Goal: Task Accomplishment & Management: Use online tool/utility

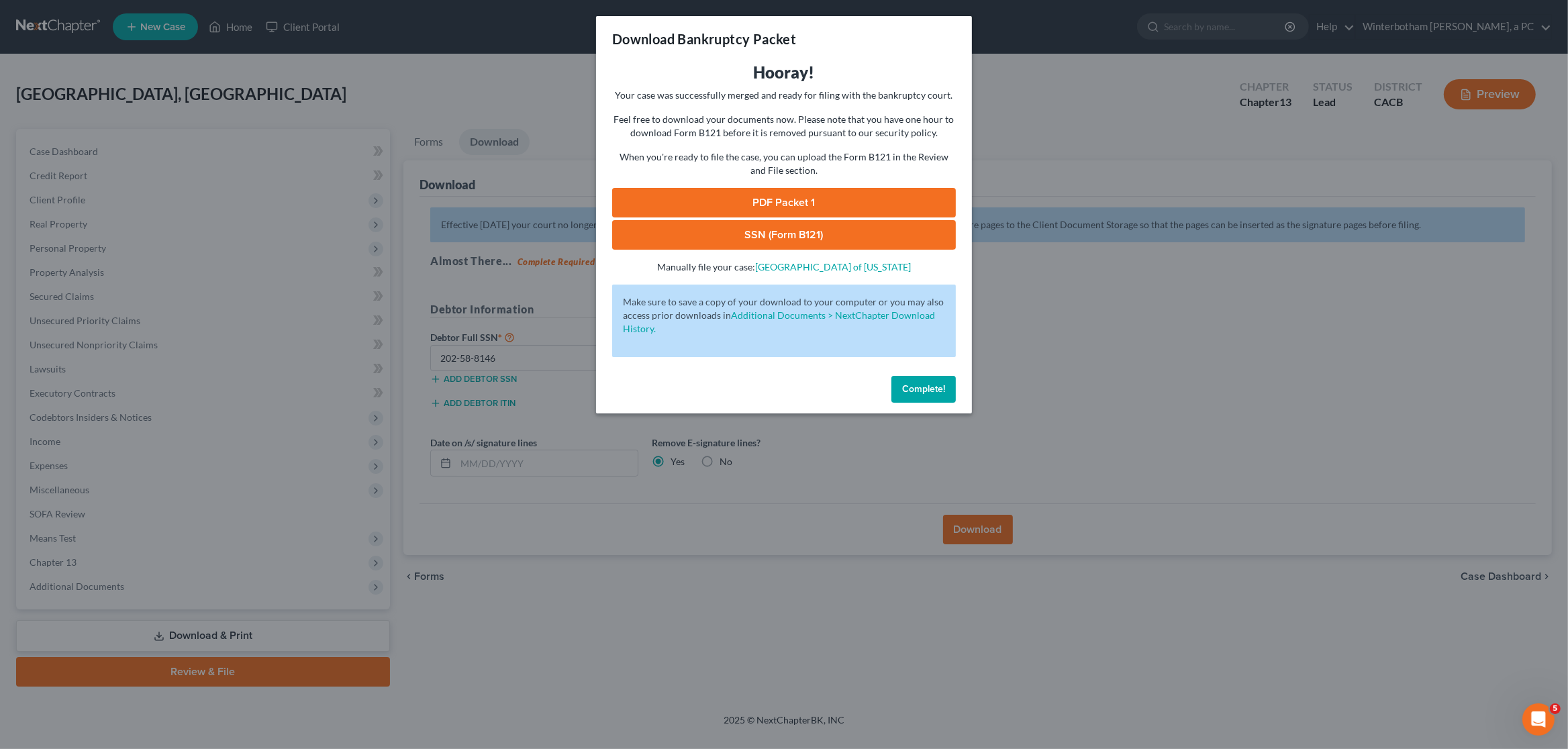
click at [1235, 321] on div "Download Bankruptcy Packet Hooray! Your case was successfully merged and ready …" at bounding box center [784, 374] width 1568 height 749
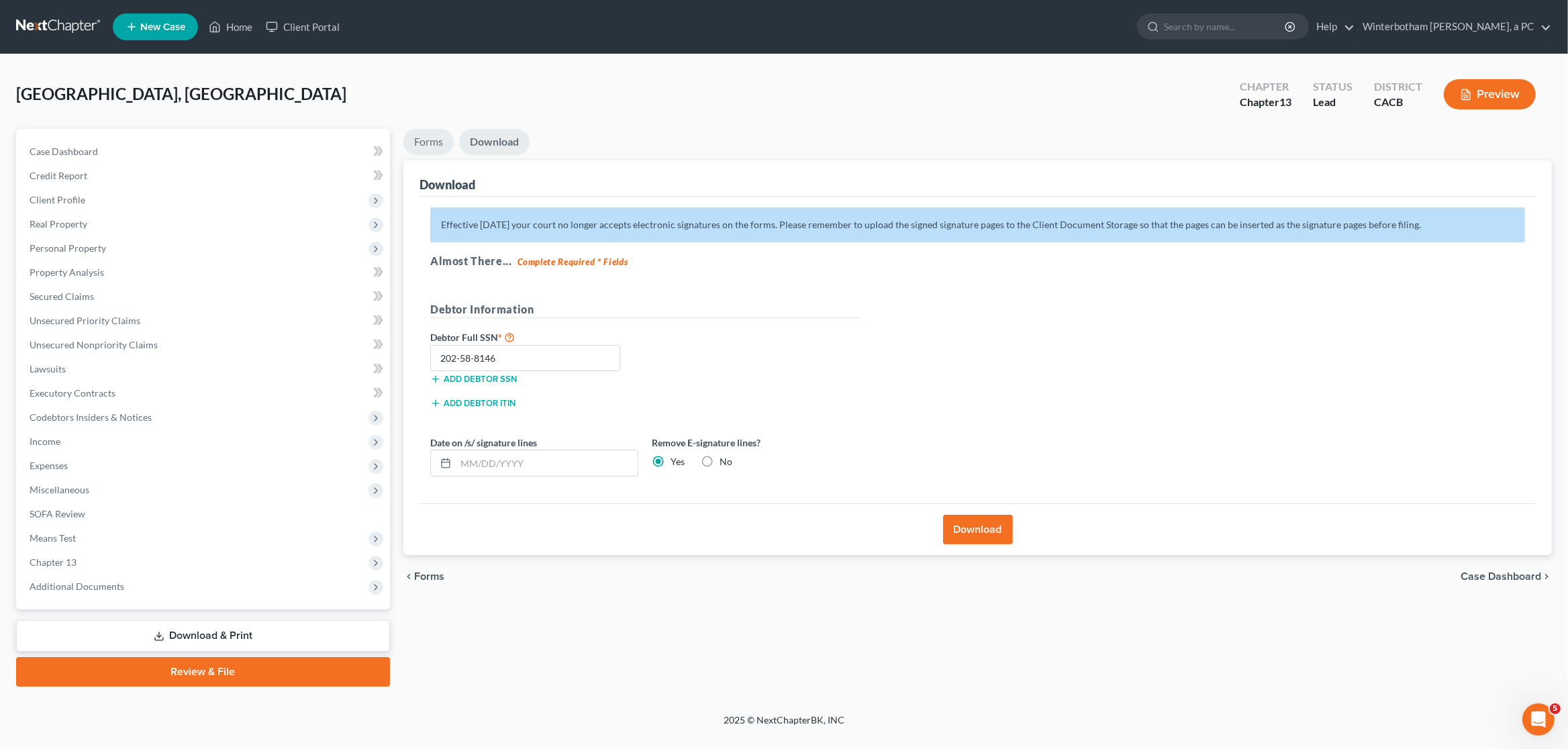
click at [439, 135] on link "Forms" at bounding box center [429, 141] width 50 height 26
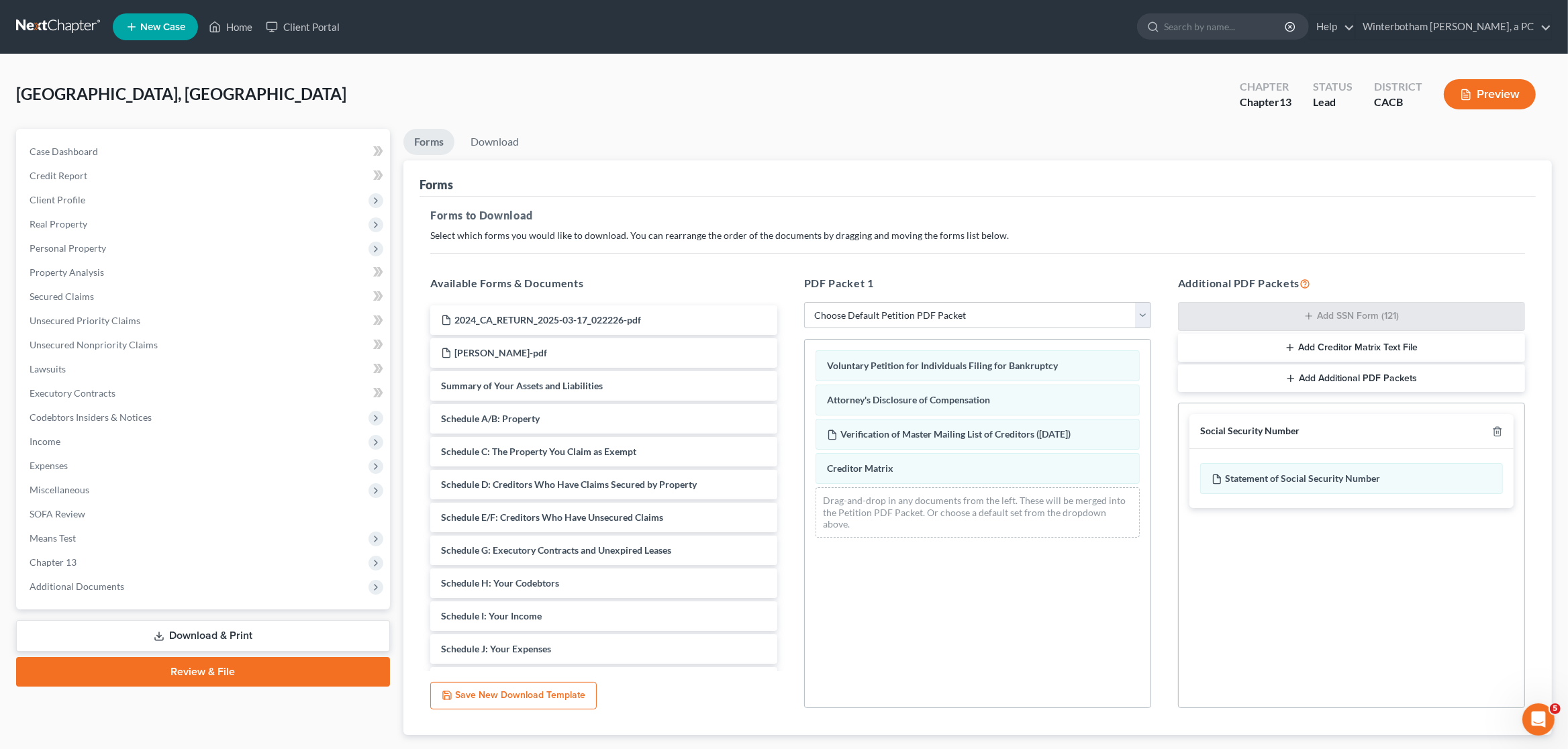
scroll to position [160, 0]
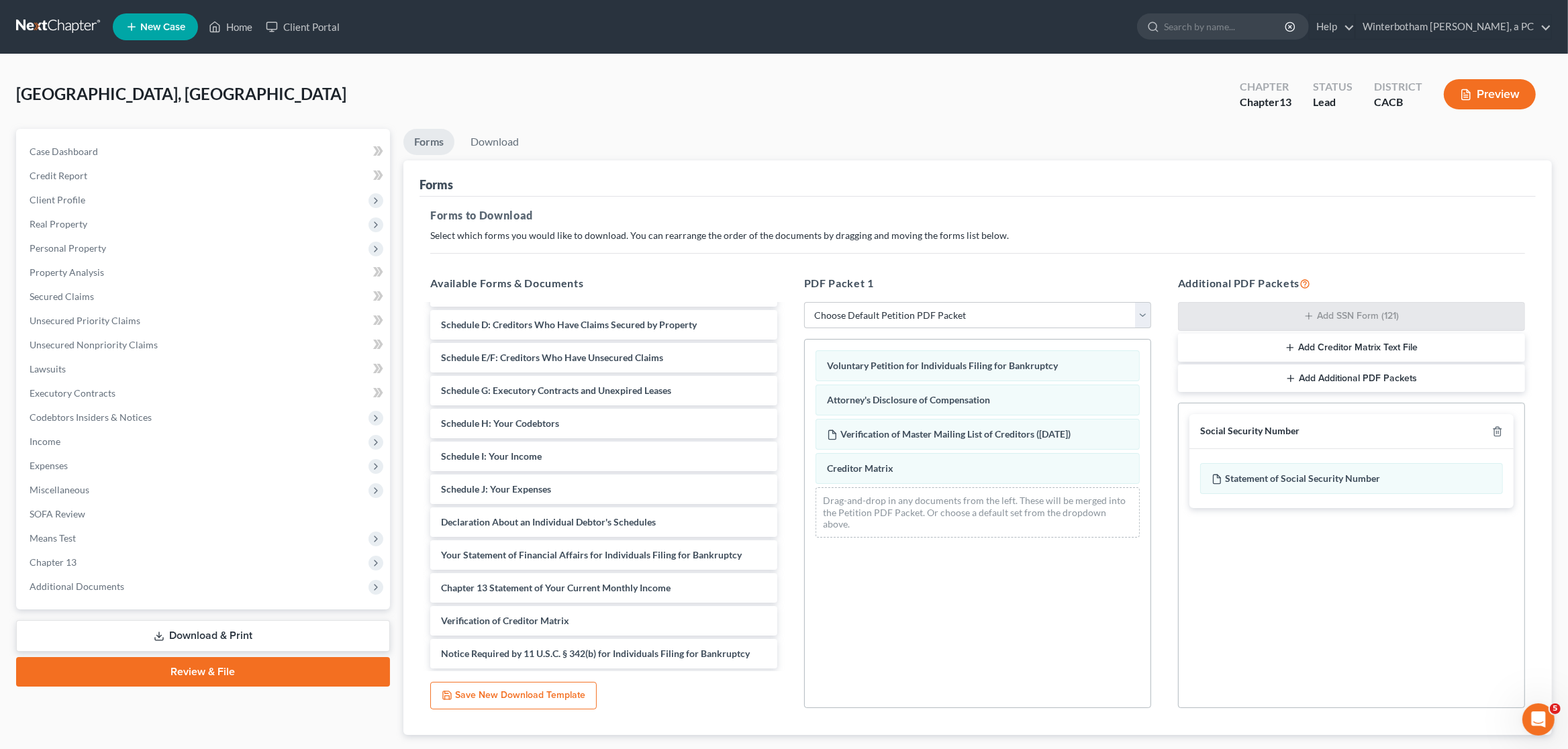
click at [223, 634] on link "Download & Print" at bounding box center [203, 635] width 374 height 32
click at [1422, 342] on button "Add Creditor Matrix Text File" at bounding box center [1351, 347] width 347 height 28
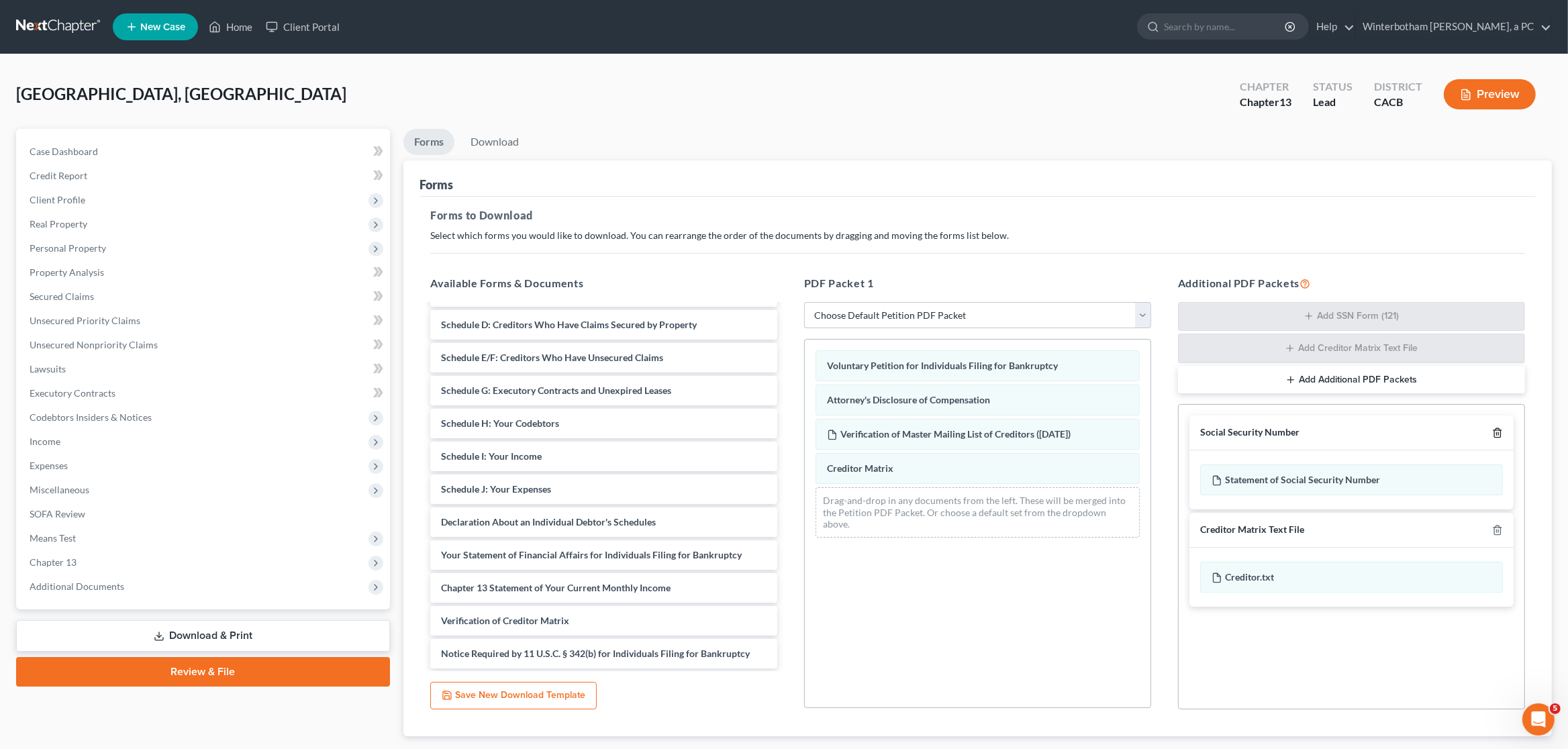
click at [1496, 436] on icon "button" at bounding box center [1497, 433] width 11 height 11
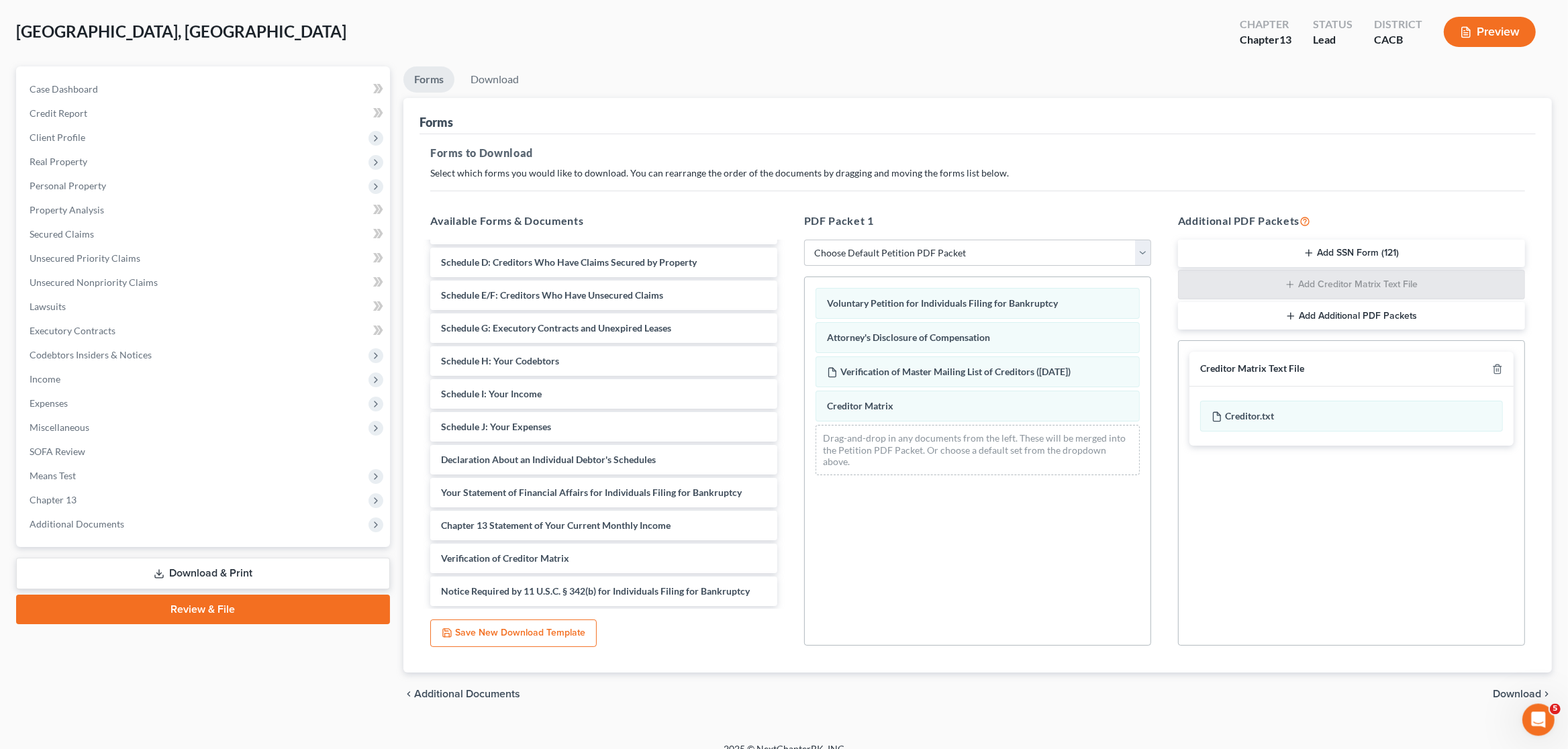
scroll to position [79, 0]
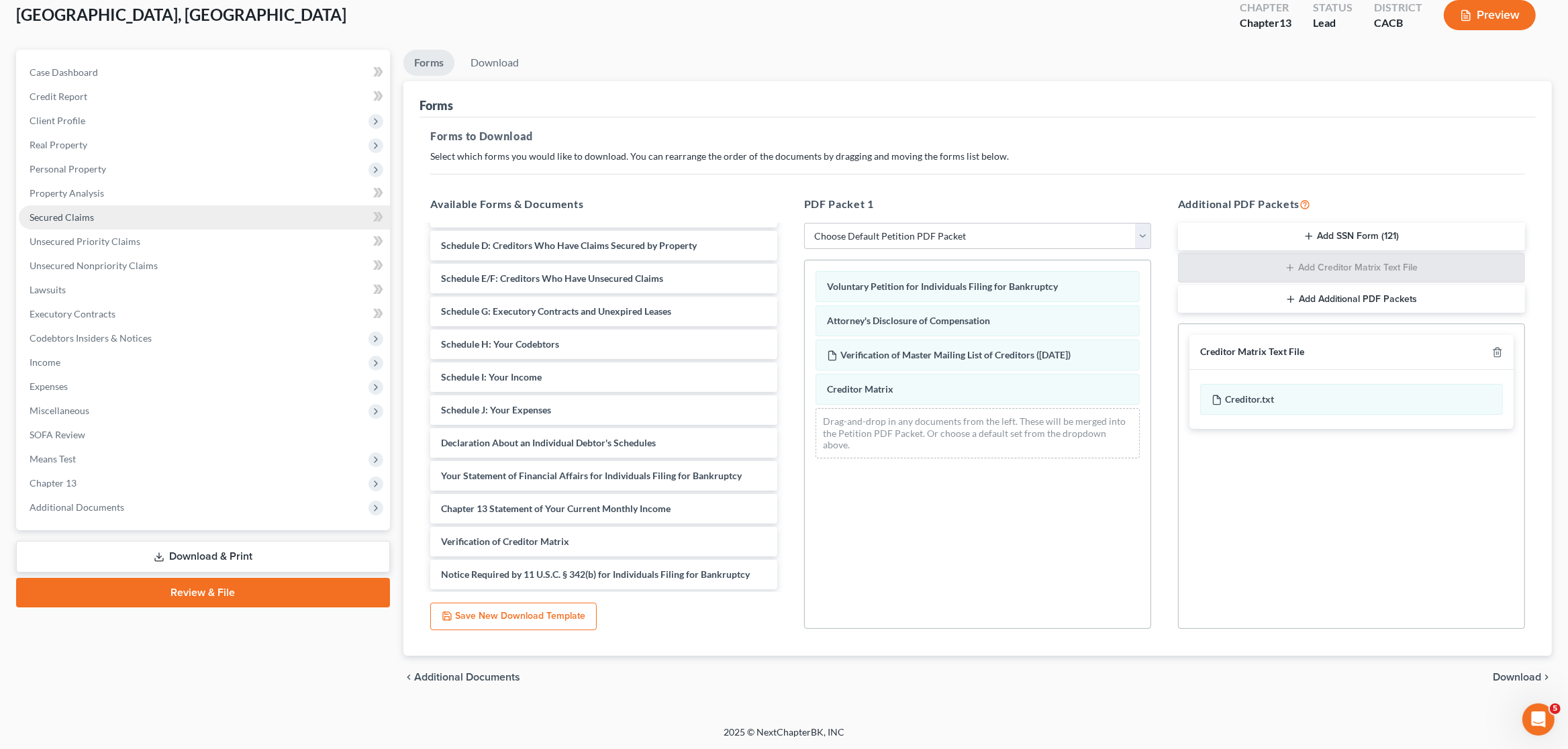
click at [129, 205] on link "Secured Claims" at bounding box center [204, 217] width 371 height 24
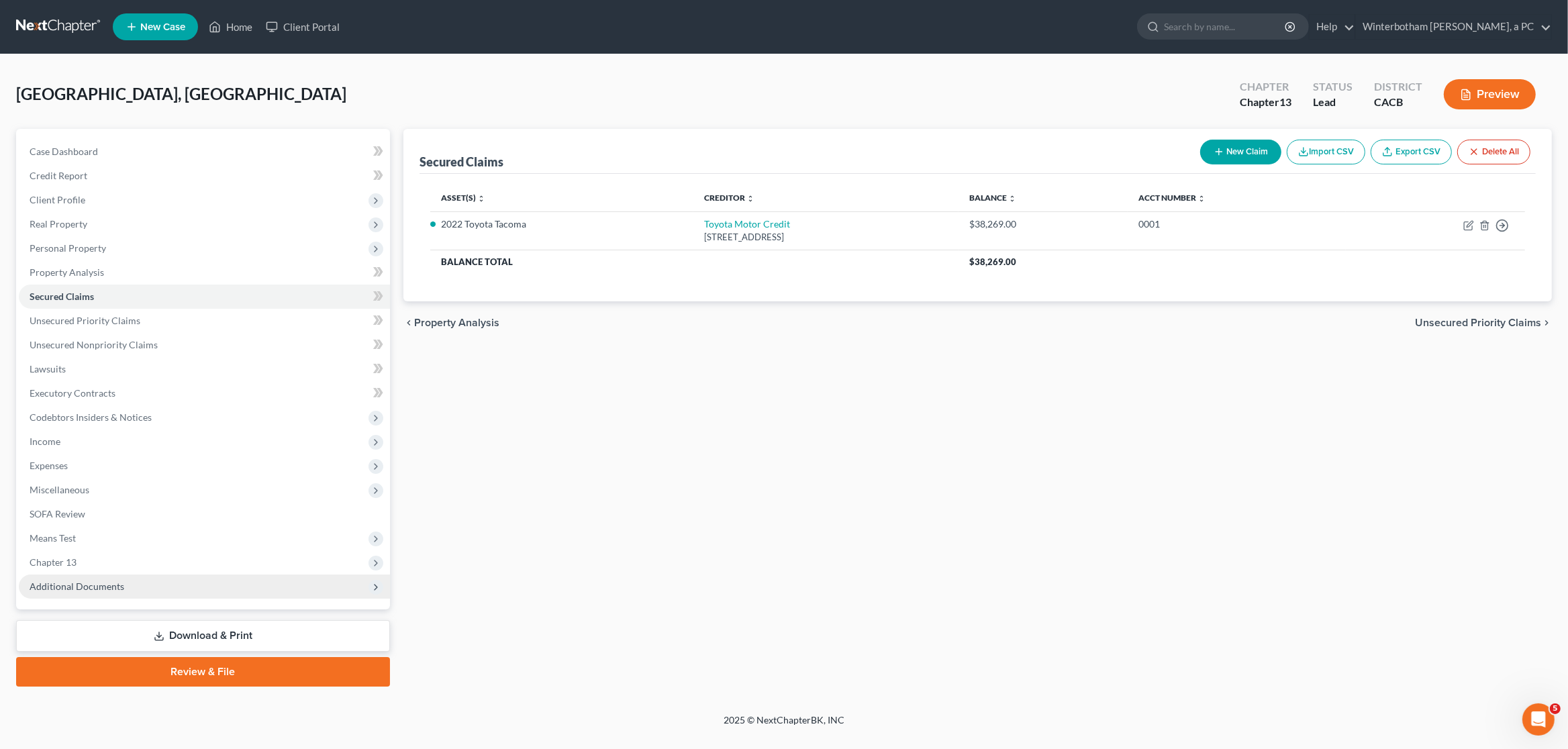
click at [164, 576] on span "Additional Documents" at bounding box center [204, 586] width 371 height 24
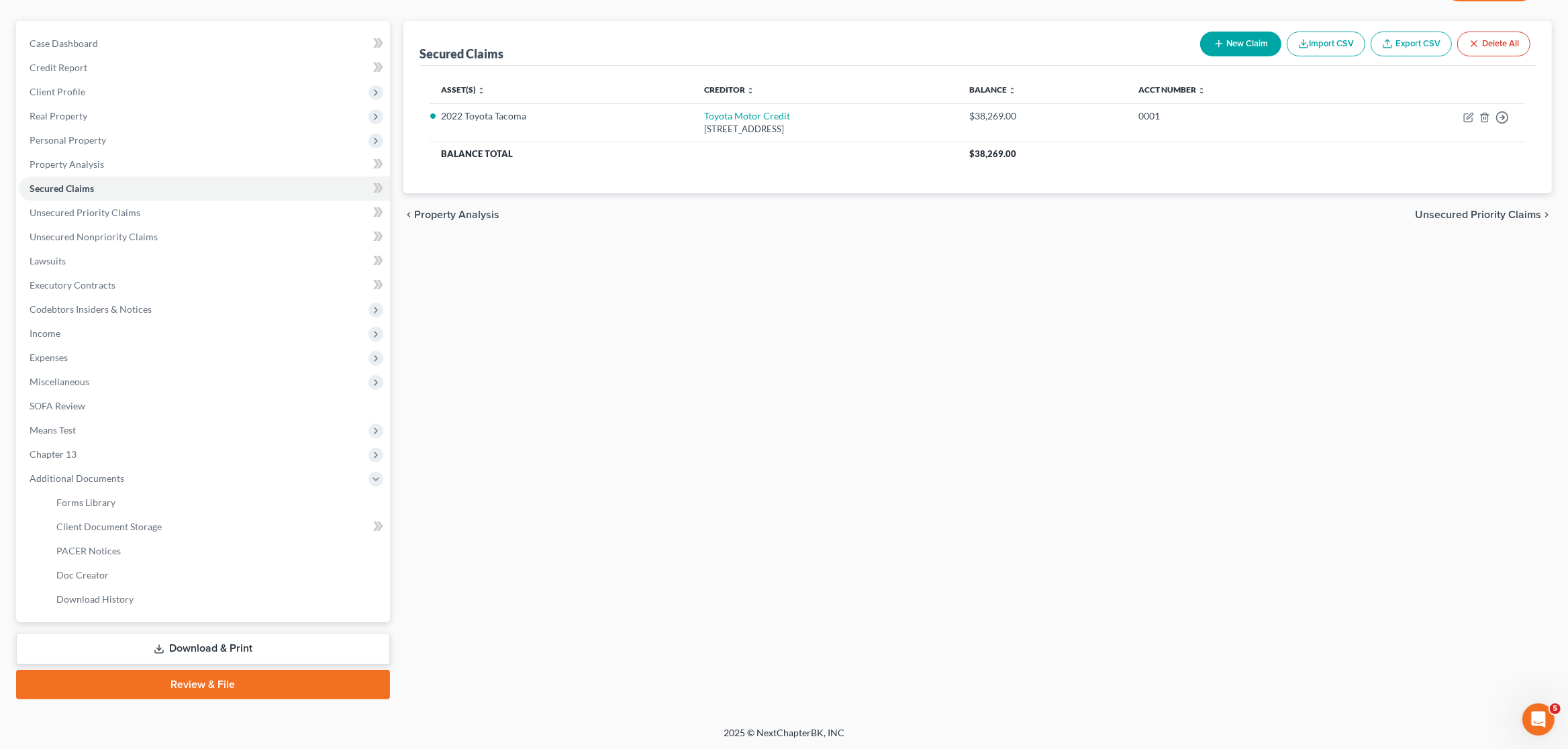
click at [188, 636] on link "Download & Print" at bounding box center [203, 649] width 374 height 32
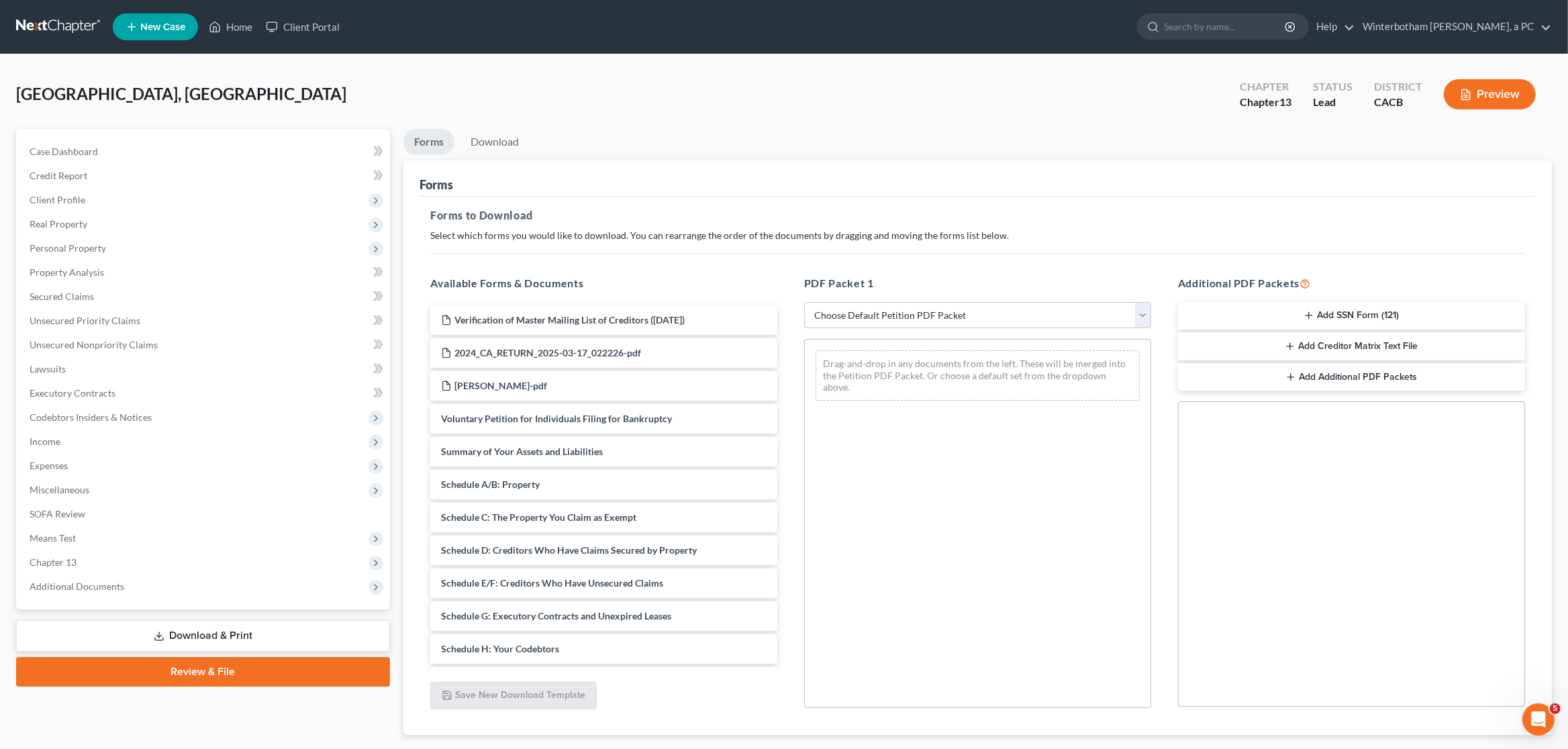
click at [1428, 346] on button "Add Creditor Matrix Text File" at bounding box center [1351, 346] width 347 height 28
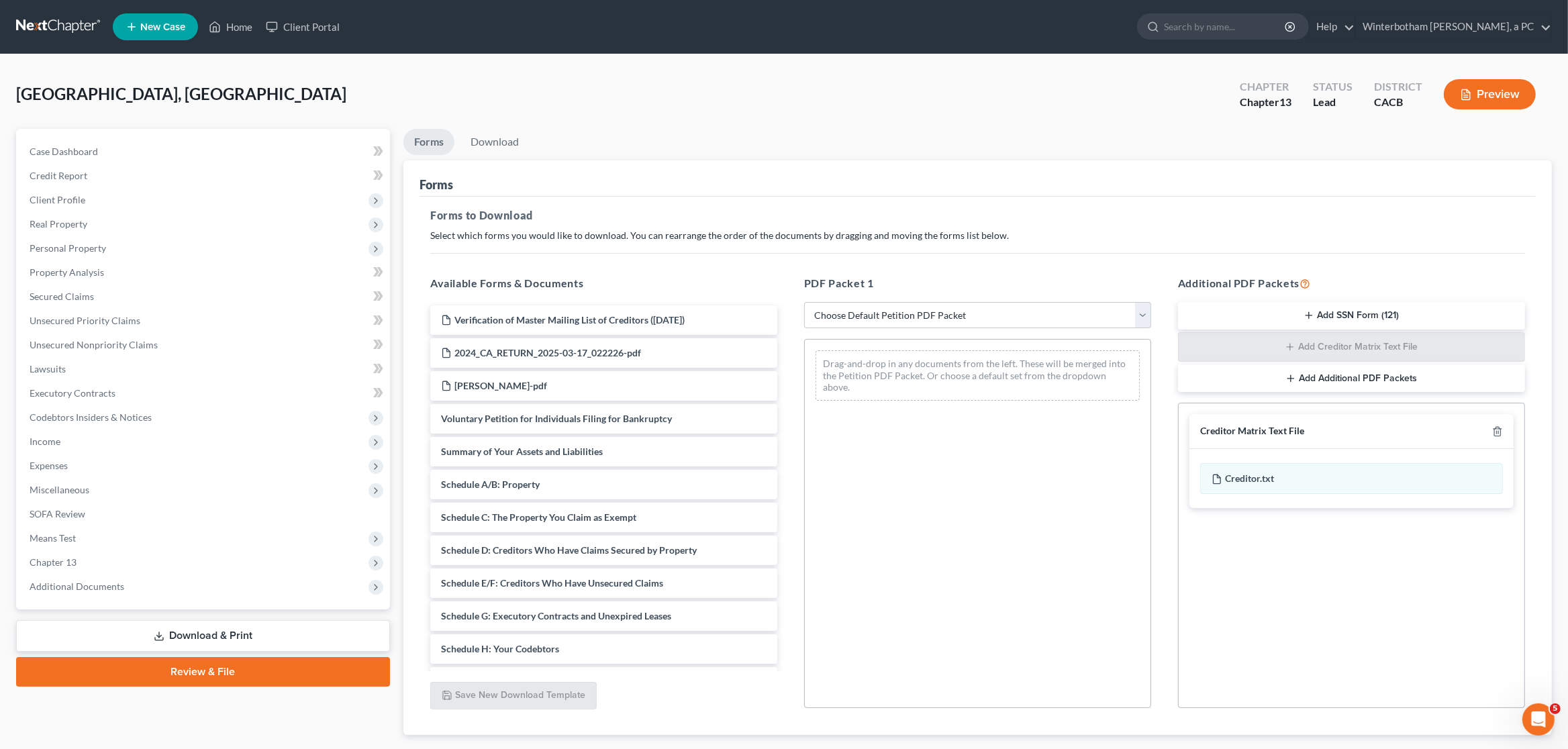
scroll to position [79, 0]
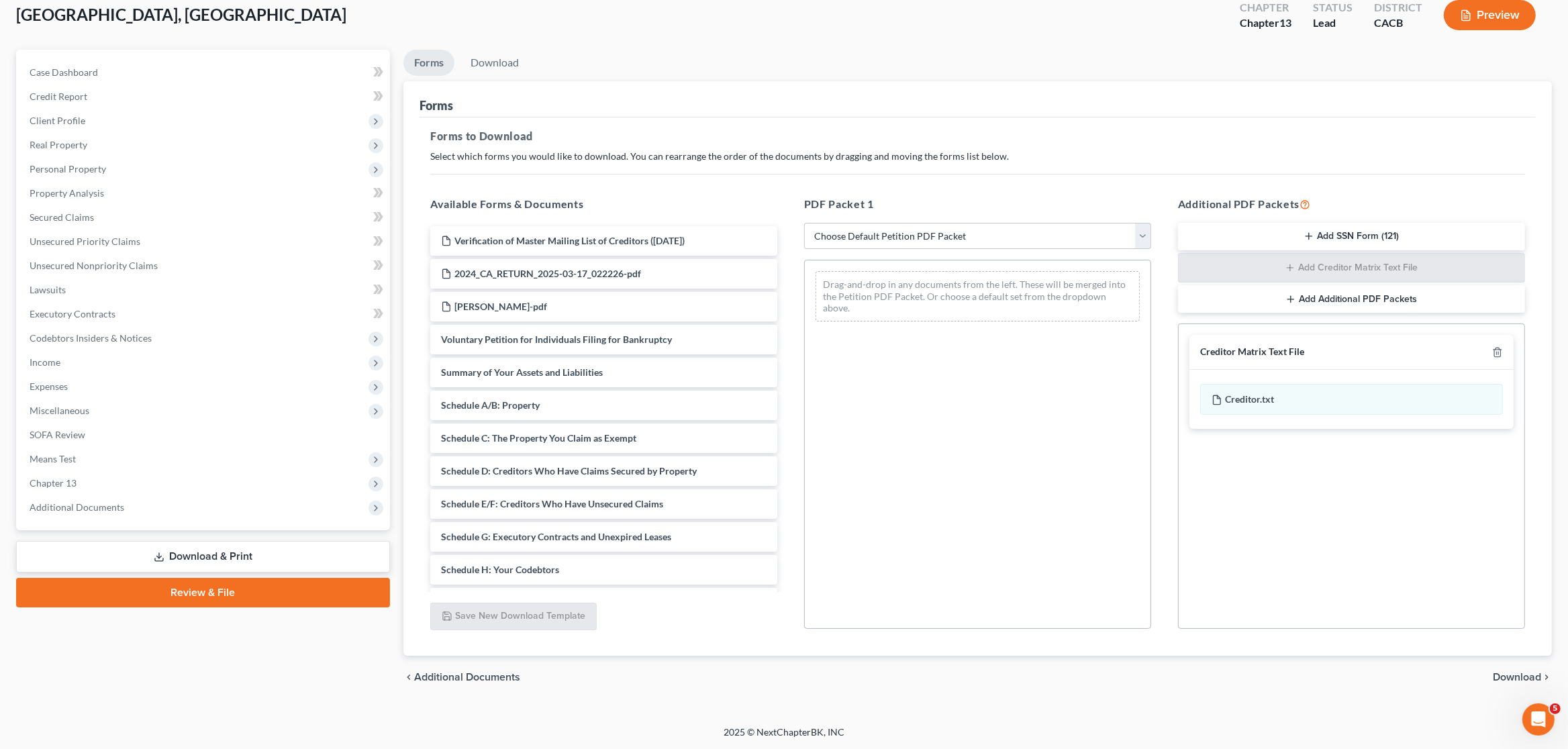
click at [1530, 682] on span "Download" at bounding box center [1516, 677] width 48 height 11
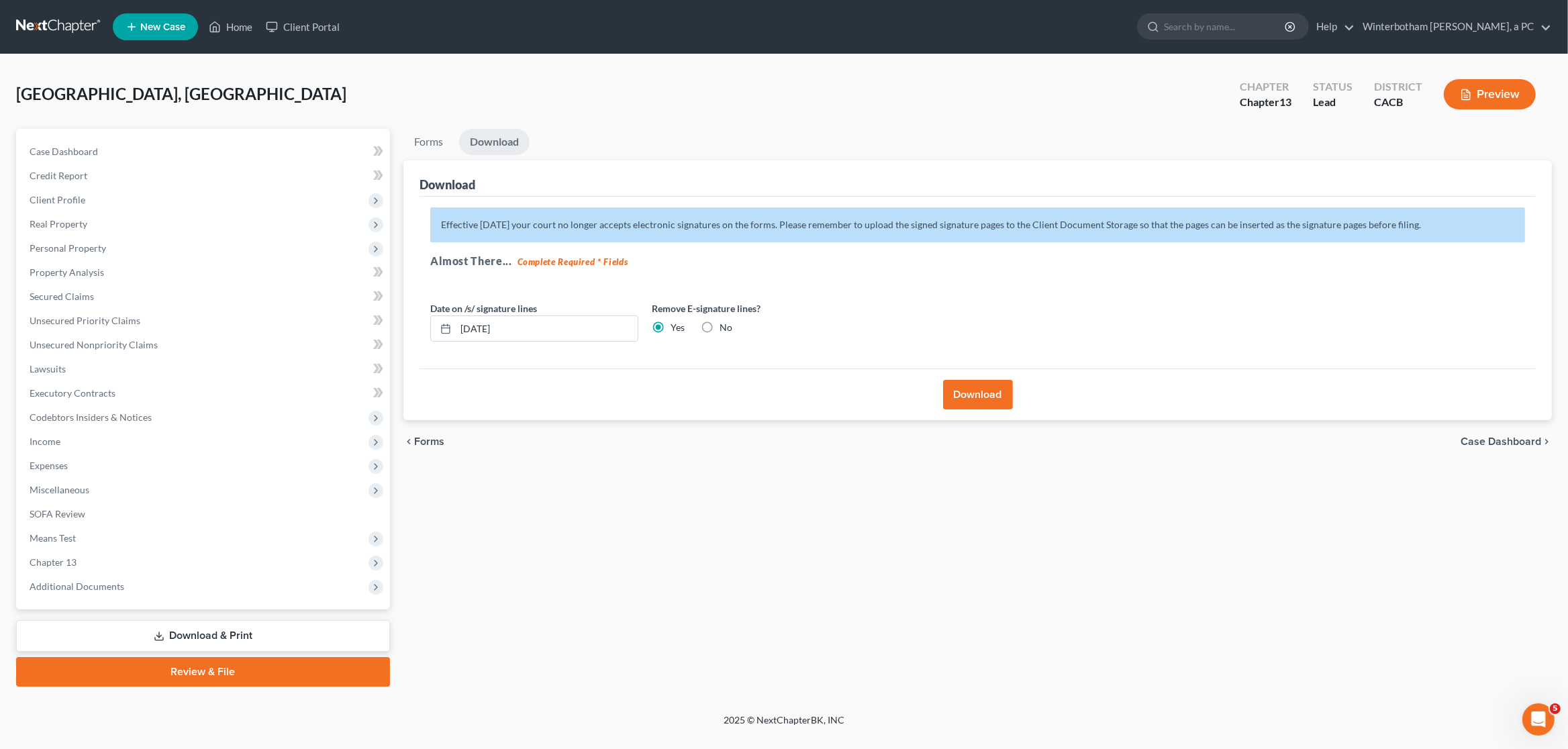
scroll to position [0, 0]
click at [1006, 409] on button "Download" at bounding box center [978, 394] width 69 height 30
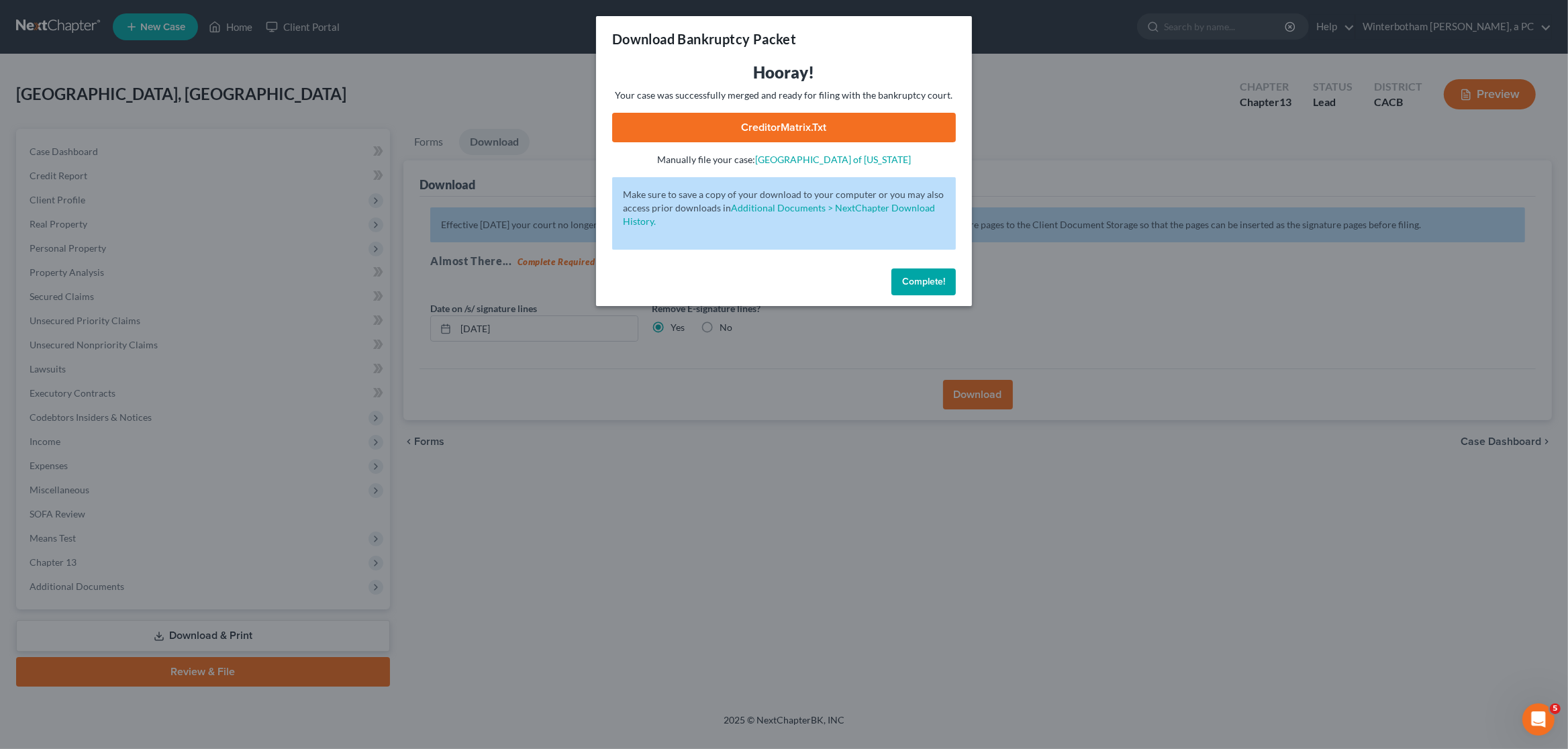
click at [839, 130] on link "CreditorMatrix.txt" at bounding box center [783, 128] width 344 height 30
